Goal: Find specific page/section

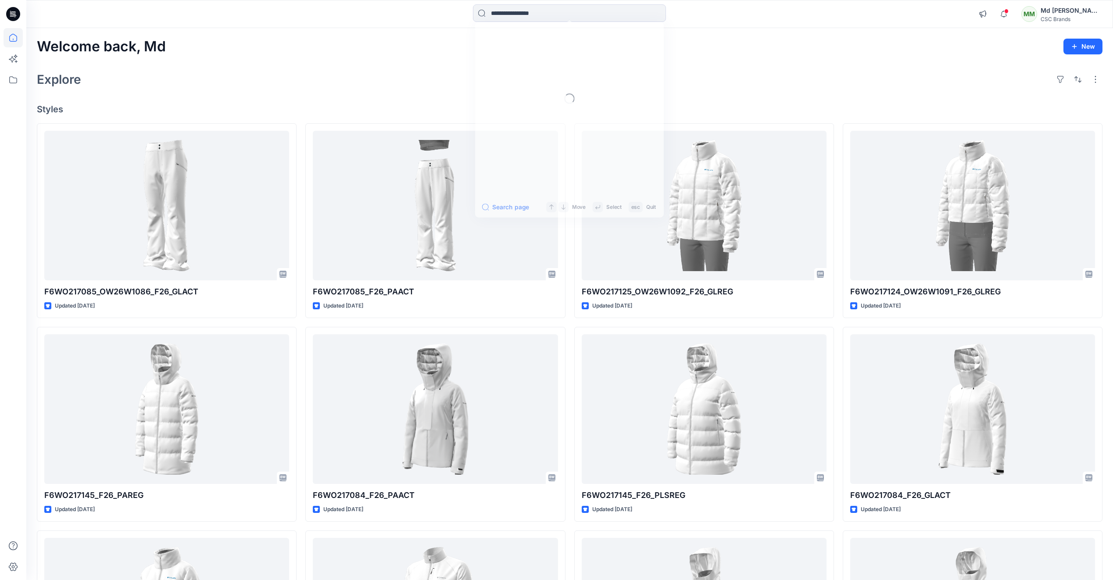
click at [506, 14] on input at bounding box center [569, 13] width 193 height 18
click at [527, 43] on link "7083" at bounding box center [570, 48] width 190 height 16
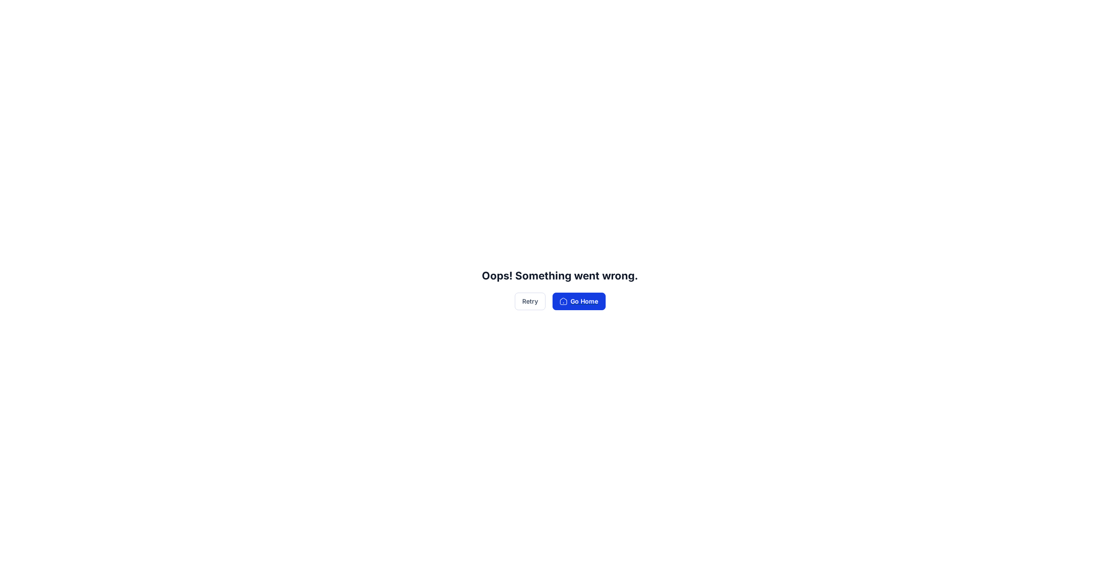
click at [563, 305] on button "Go Home" at bounding box center [578, 302] width 53 height 18
click at [528, 306] on button "Retry" at bounding box center [530, 302] width 31 height 18
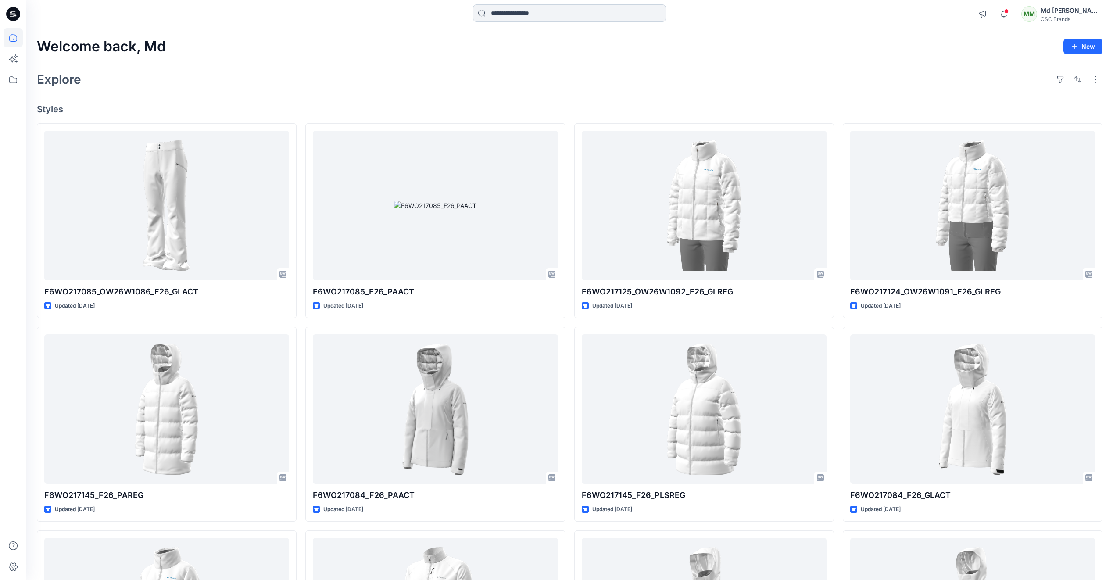
click at [549, 18] on input at bounding box center [569, 13] width 193 height 18
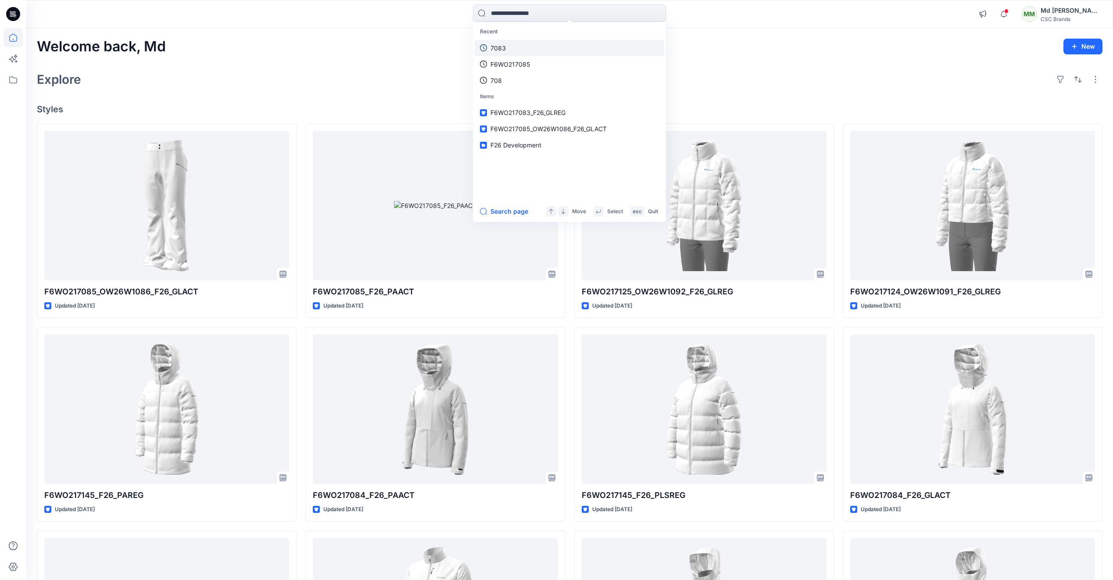
click at [508, 44] on link "7083" at bounding box center [570, 48] width 190 height 16
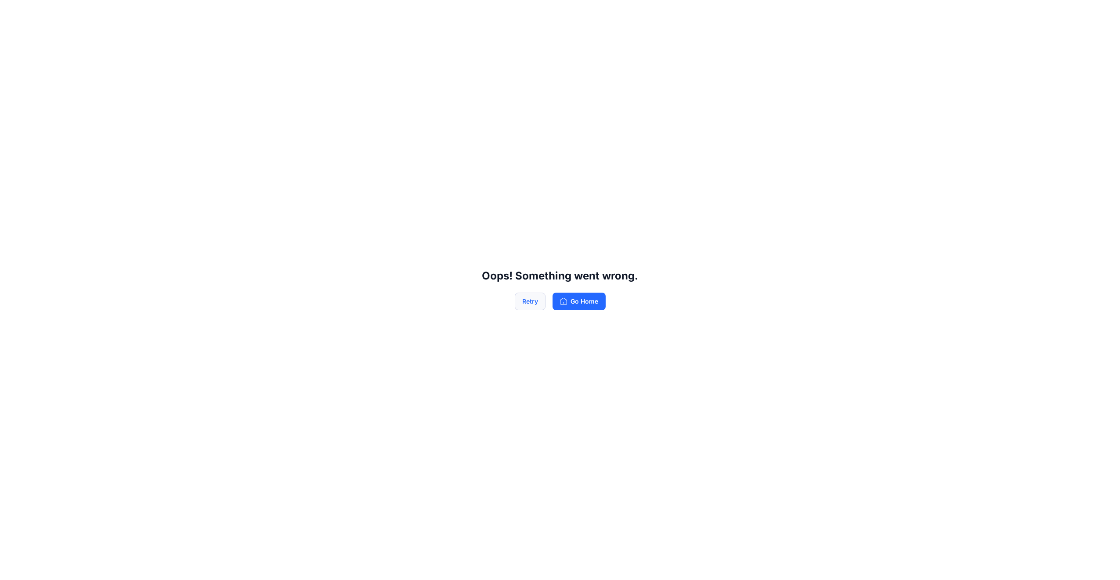
click at [522, 302] on button "Retry" at bounding box center [530, 302] width 31 height 18
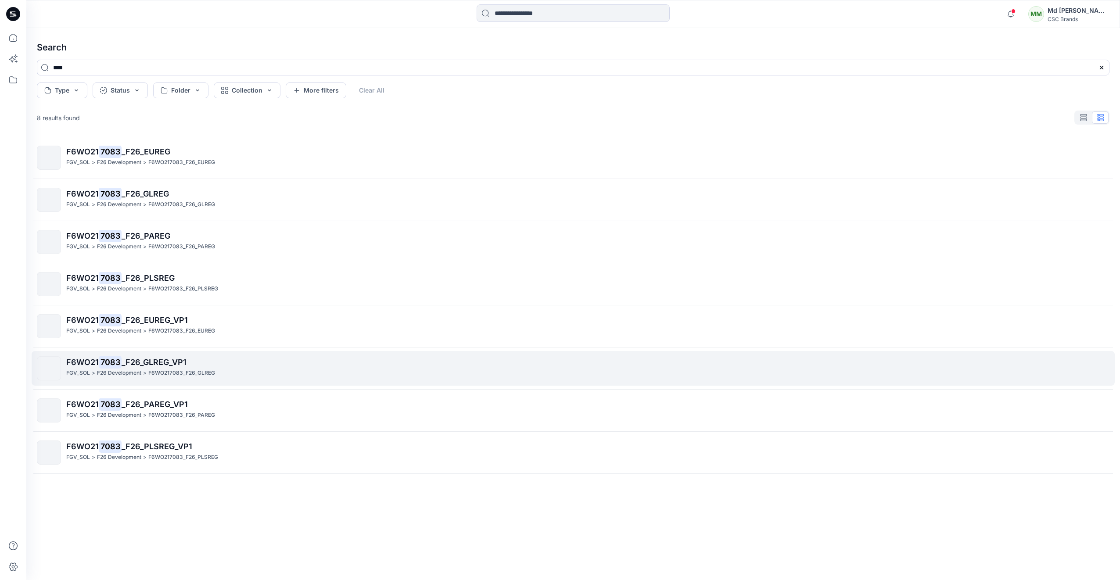
click at [164, 367] on p "F6WO21 7083 _F26_GLREG_VP1" at bounding box center [587, 362] width 1043 height 12
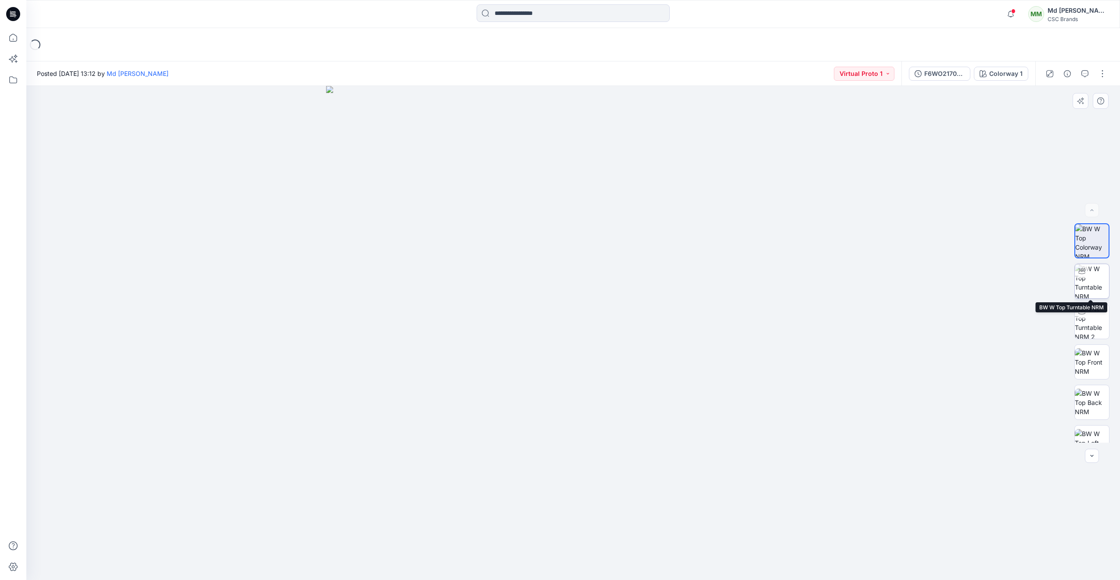
click at [1090, 288] on img at bounding box center [1092, 281] width 34 height 34
